Goal: Task Accomplishment & Management: Use online tool/utility

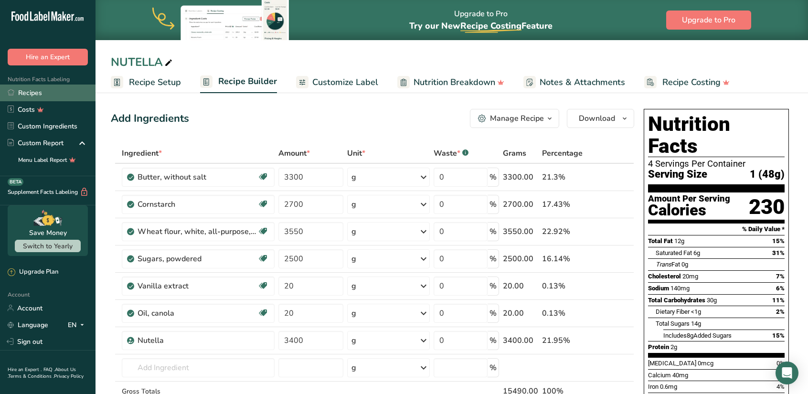
click at [34, 94] on link "Recipes" at bounding box center [47, 92] width 95 height 17
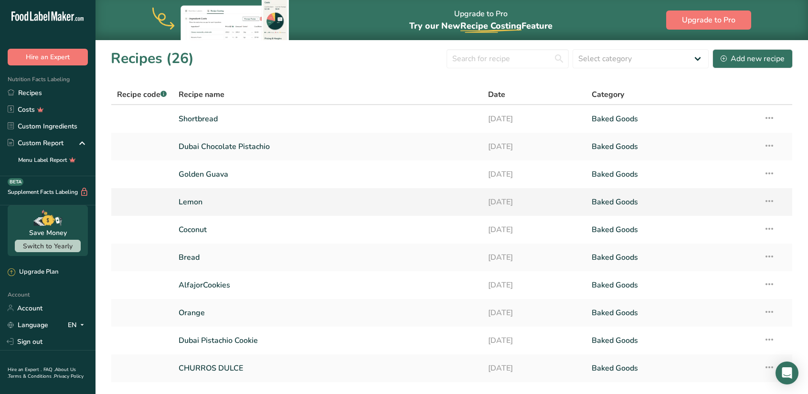
click at [189, 202] on link "Lemon" at bounding box center [328, 202] width 298 height 20
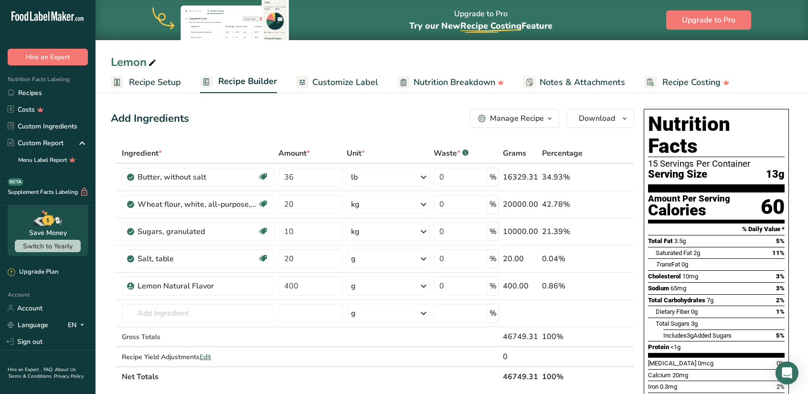
click at [349, 53] on div "Lemon Recipe Setup Recipe Builder Customize Label Nutrition Breakdown Notes & A…" at bounding box center [451, 46] width 712 height 93
click at [329, 84] on span "Customize Label" at bounding box center [345, 82] width 66 height 13
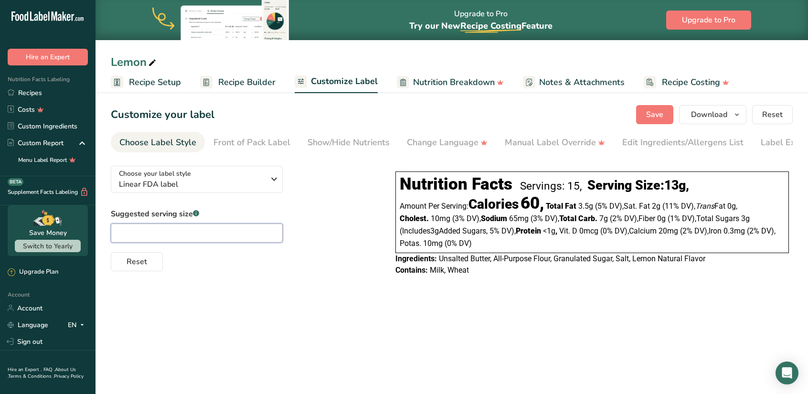
click at [221, 237] on input "text" at bounding box center [197, 232] width 172 height 19
click at [276, 179] on icon "button" at bounding box center [273, 178] width 11 height 17
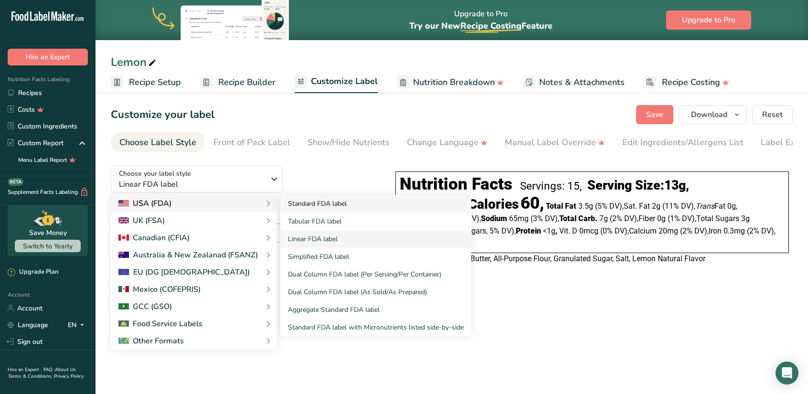
click at [301, 207] on link "Standard FDA label" at bounding box center [375, 204] width 191 height 18
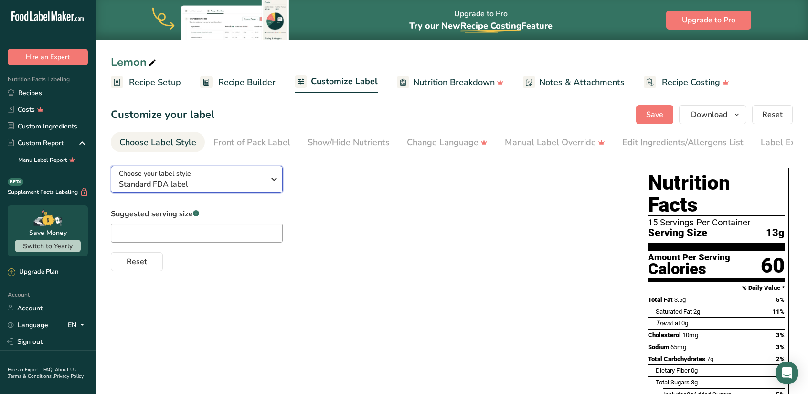
click at [271, 185] on icon "button" at bounding box center [273, 178] width 11 height 17
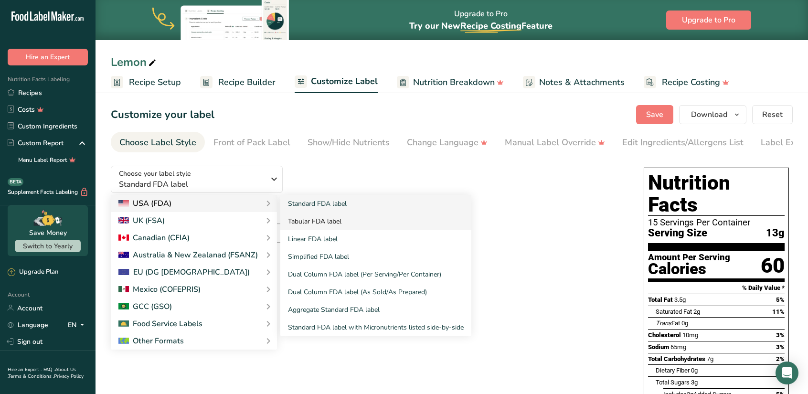
click at [305, 223] on link "Tabular FDA label" at bounding box center [375, 221] width 191 height 18
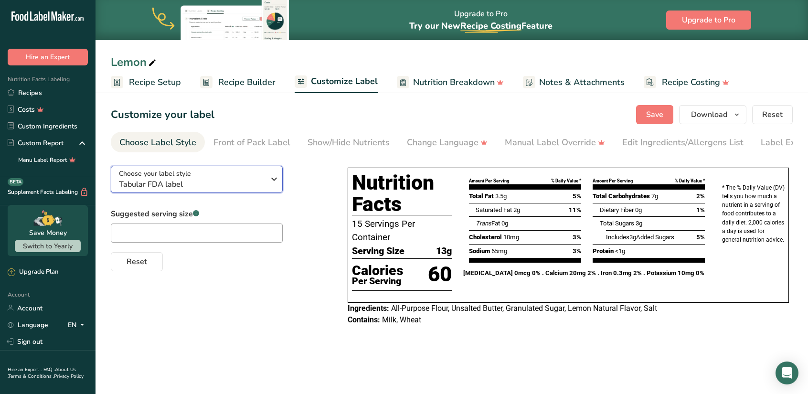
click at [273, 178] on icon "button" at bounding box center [273, 178] width 11 height 17
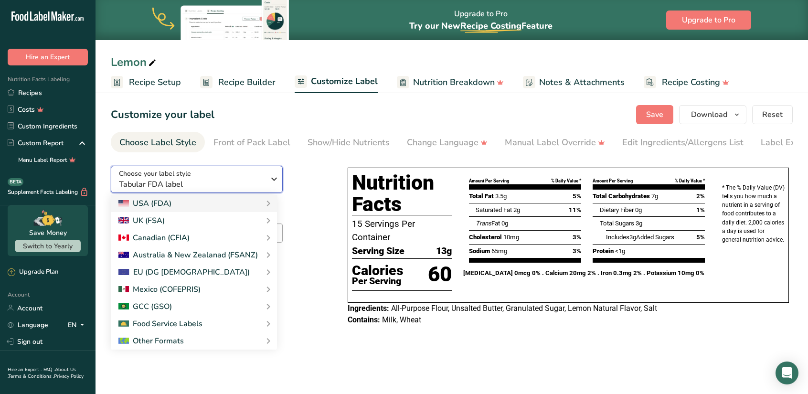
click at [275, 179] on icon "button" at bounding box center [273, 178] width 11 height 17
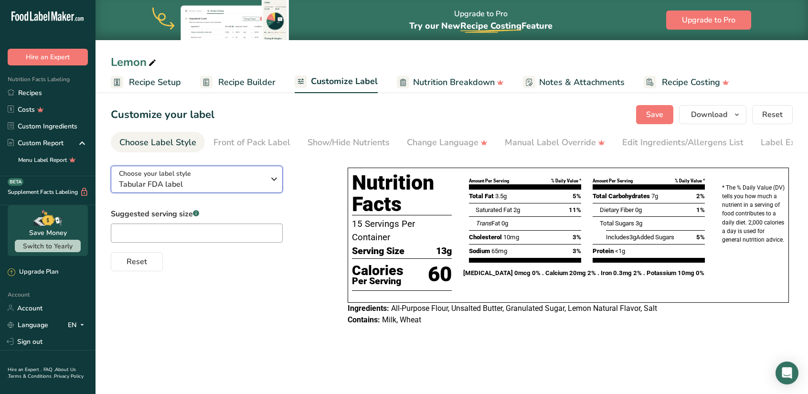
click at [275, 179] on icon "button" at bounding box center [273, 178] width 11 height 17
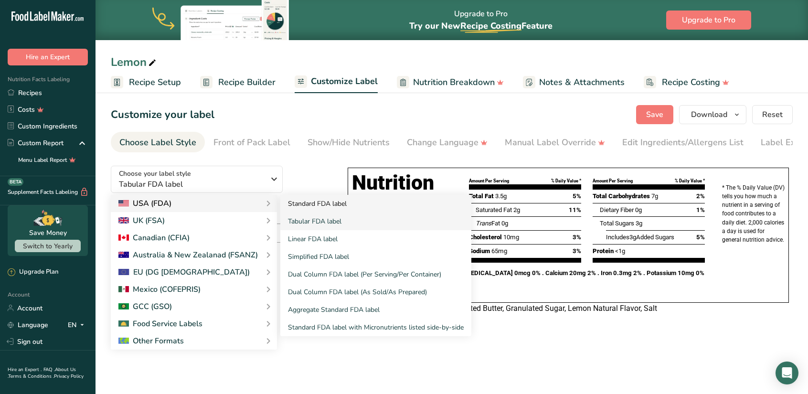
click at [292, 208] on link "Standard FDA label" at bounding box center [375, 204] width 191 height 18
